Goal: Information Seeking & Learning: Learn about a topic

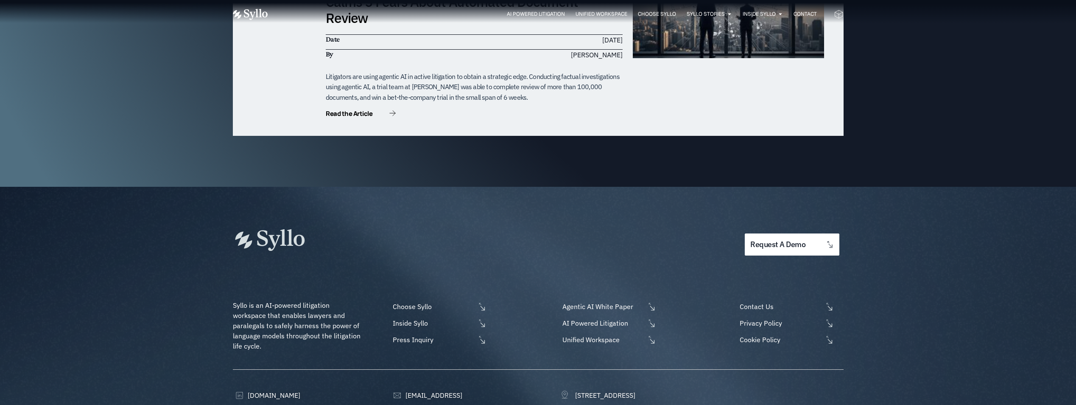
scroll to position [2672, 0]
drag, startPoint x: 652, startPoint y: 14, endPoint x: 647, endPoint y: 16, distance: 5.4
click at [652, 14] on span "Choose Syllo" at bounding box center [657, 14] width 38 height 8
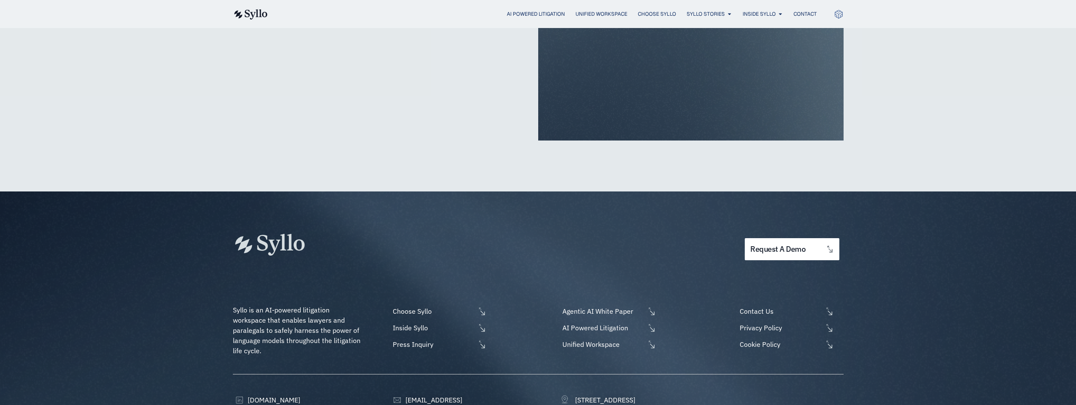
scroll to position [1739, 0]
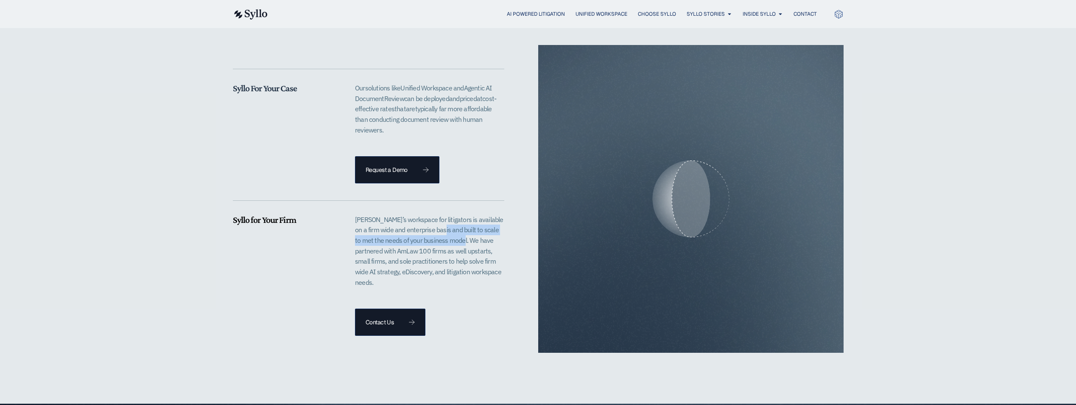
drag, startPoint x: 457, startPoint y: 229, endPoint x: 441, endPoint y: 216, distance: 20.5
click at [441, 216] on p "Syllo’s workspace for litigators is available on a firm wide and enterprise bas…" at bounding box center [429, 250] width 149 height 73
drag, startPoint x: 441, startPoint y: 216, endPoint x: 357, endPoint y: 228, distance: 84.3
click at [357, 227] on p "Syllo’s workspace for litigators is available on a firm wide and enterprise bas…" at bounding box center [429, 250] width 149 height 73
click at [407, 261] on p "Syllo’s workspace for litigators is available on a firm wide and enterprise bas…" at bounding box center [429, 250] width 149 height 73
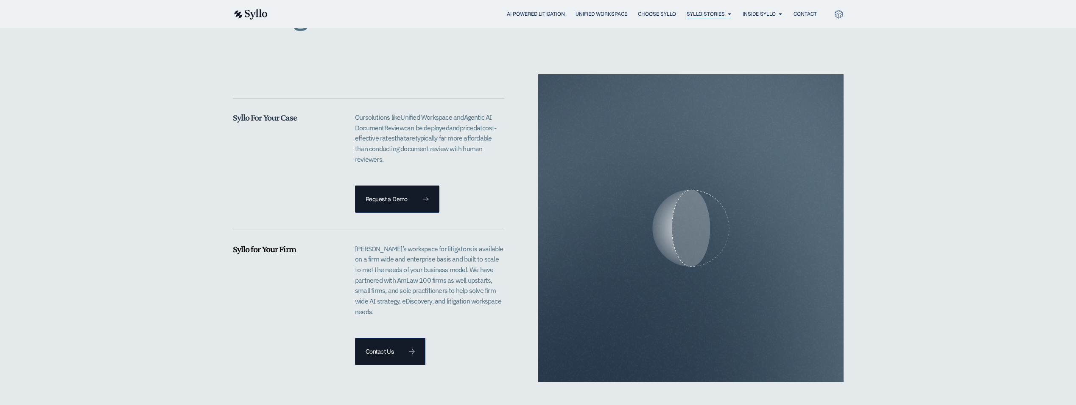
scroll to position [1569, 0]
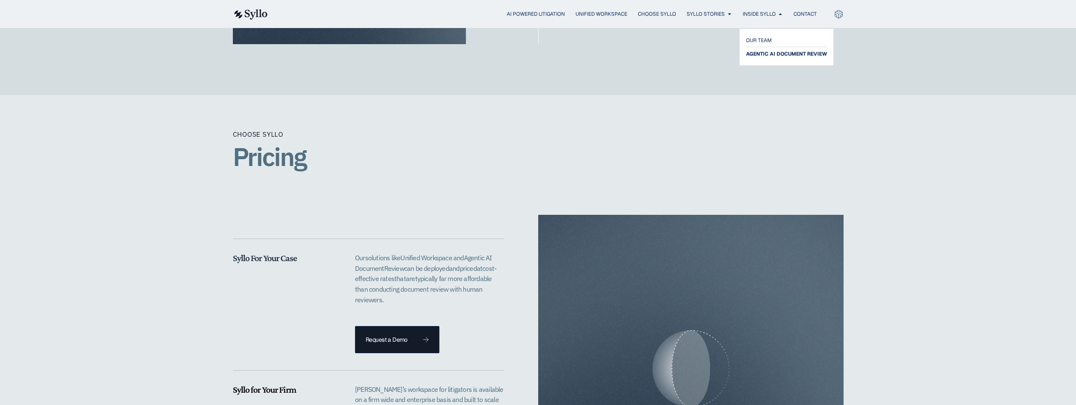
click at [794, 54] on span "AGENTIC AI DOCUMENT REVIEW" at bounding box center [786, 54] width 81 height 10
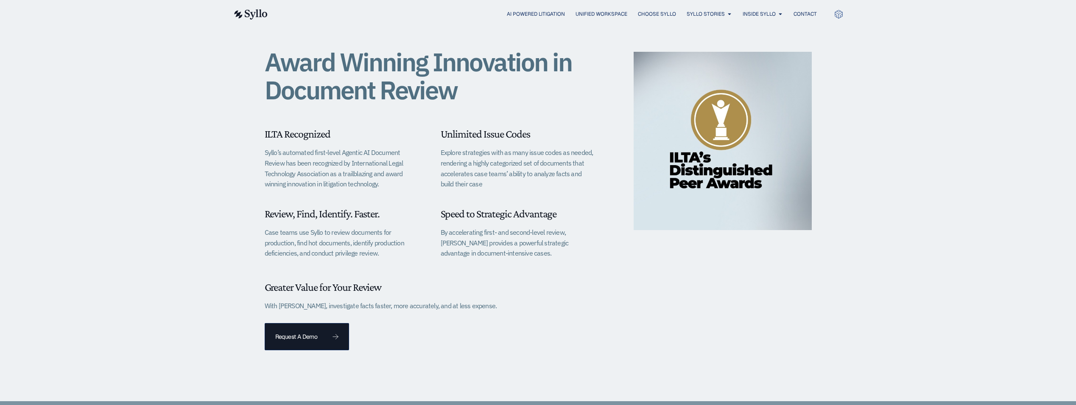
scroll to position [255, 0]
